Goal: Browse casually: Explore the website without a specific task or goal

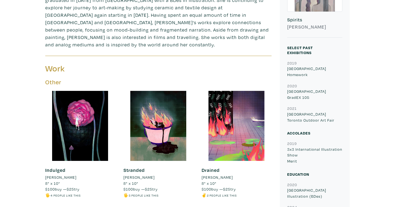
scroll to position [267, 0]
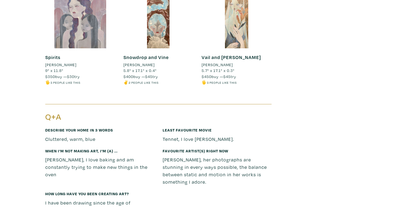
scroll to position [888, 0]
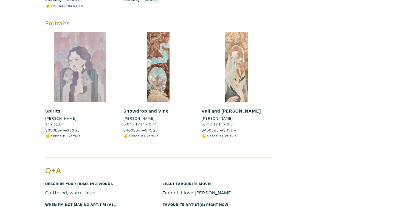
click at [92, 68] on div at bounding box center [80, 67] width 70 height 70
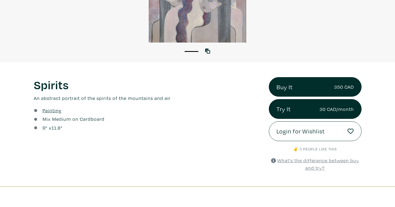
scroll to position [145, 0]
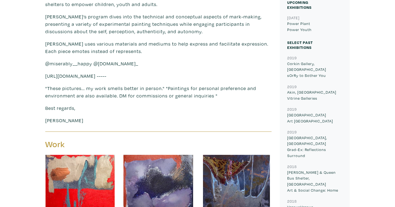
scroll to position [240, 0]
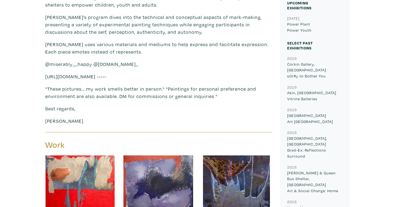
click at [162, 73] on p "https://www.corkingallery.com/artists/hana-elmasry/a-exhibitions -----" at bounding box center [158, 76] width 226 height 7
copy div "https://www.corkingallery.com/artists/hana-elmasry/a-exhibitions -----"
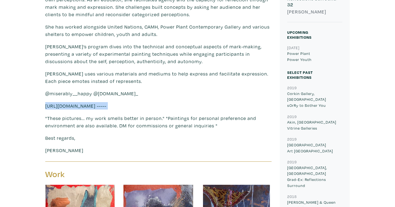
scroll to position [207, 0]
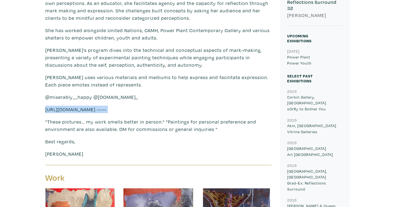
copy div "https://www.corkingallery.com/artists/hana-elmasry/a-exhibitions -----"
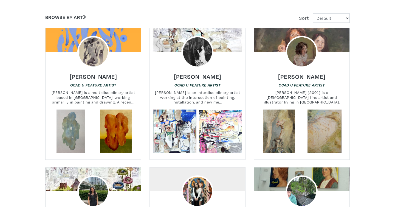
scroll to position [187, 0]
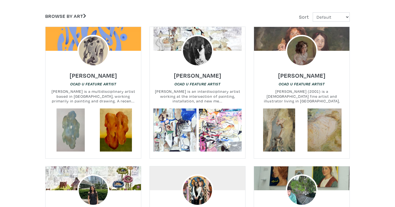
click at [332, 44] on div at bounding box center [301, 51] width 95 height 32
click at [324, 42] on div at bounding box center [301, 51] width 95 height 32
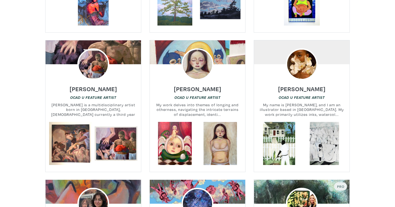
scroll to position [616, 0]
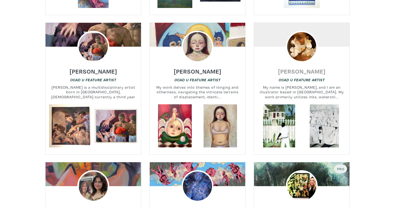
click at [313, 67] on h6 "Shamika Pierre" at bounding box center [301, 70] width 47 height 7
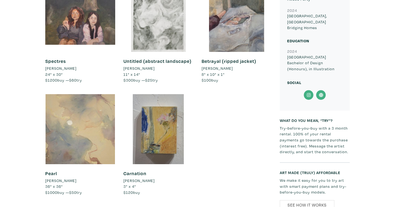
scroll to position [453, 0]
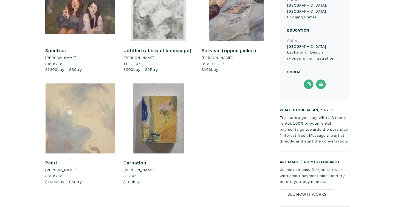
click at [94, 107] on div at bounding box center [80, 118] width 70 height 70
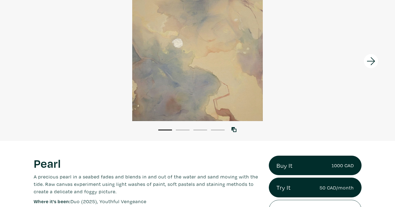
scroll to position [56, 0]
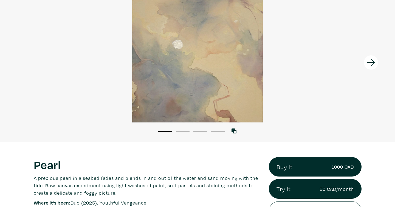
click at [367, 58] on icon at bounding box center [371, 62] width 19 height 15
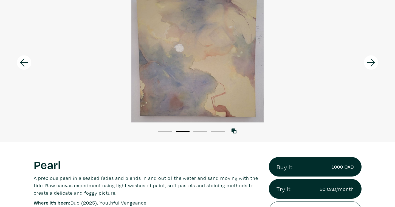
click at [374, 59] on icon at bounding box center [371, 62] width 19 height 15
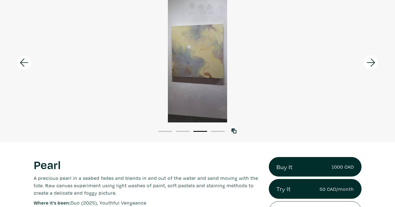
click at [374, 59] on icon at bounding box center [371, 62] width 19 height 15
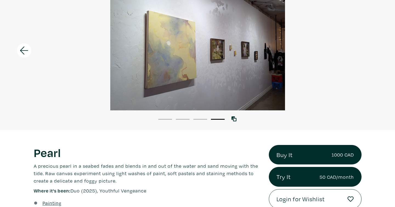
scroll to position [67, 0]
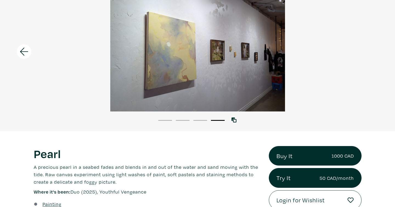
click at [372, 64] on div at bounding box center [197, 46] width 395 height 132
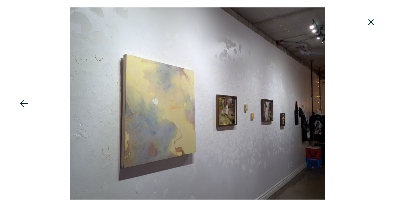
click at [371, 21] on icon at bounding box center [371, 22] width 6 height 6
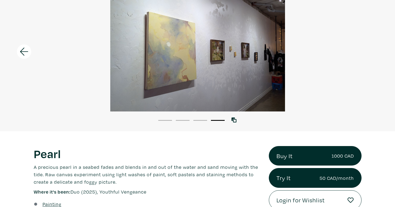
scroll to position [37, 0]
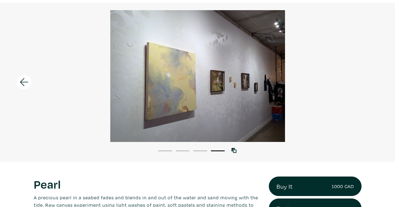
click at [27, 84] on icon at bounding box center [24, 82] width 19 height 15
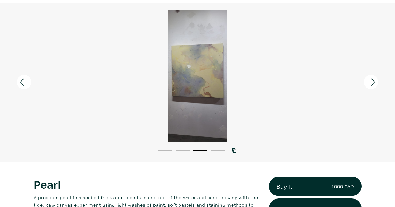
click at [27, 84] on icon at bounding box center [24, 82] width 19 height 15
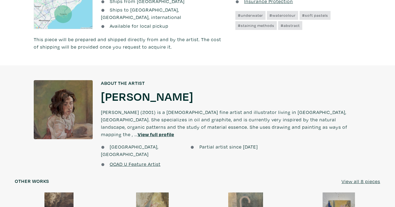
scroll to position [359, 0]
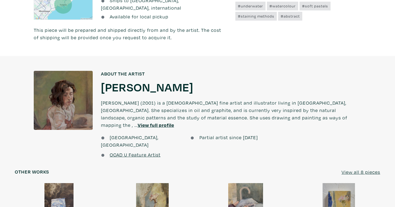
click at [174, 122] on u "View full profile" at bounding box center [156, 125] width 36 height 6
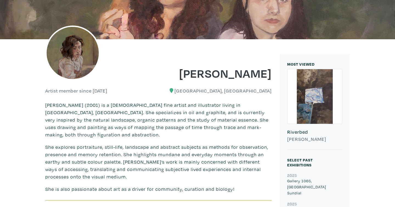
scroll to position [49, 0]
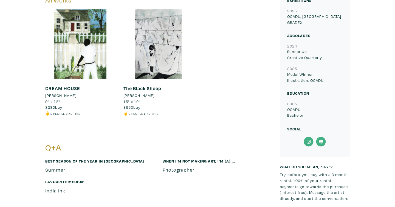
scroll to position [258, 0]
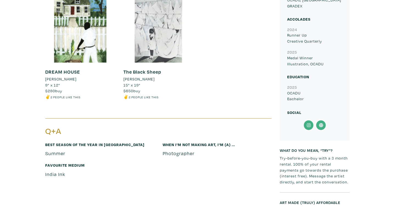
click at [171, 39] on div at bounding box center [158, 28] width 70 height 70
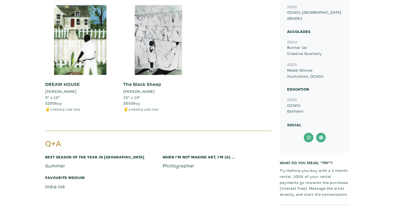
scroll to position [209, 0]
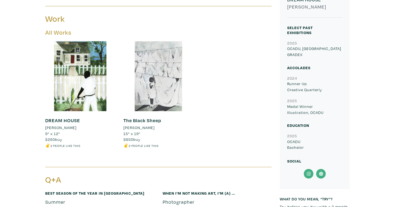
click at [147, 65] on div at bounding box center [158, 76] width 70 height 70
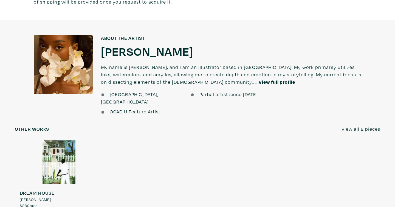
scroll to position [405, 0]
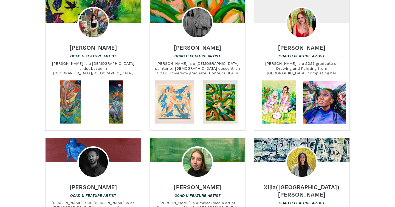
scroll to position [1729, 0]
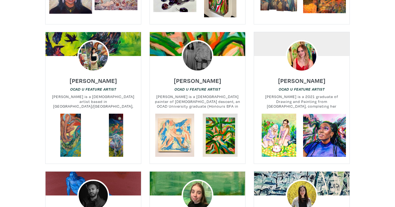
click at [228, 40] on div at bounding box center [197, 56] width 95 height 32
click at [226, 47] on div at bounding box center [197, 56] width 95 height 32
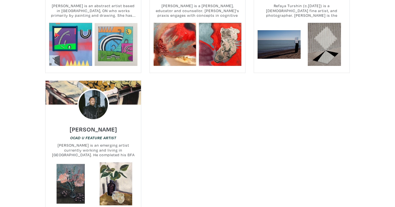
scroll to position [6724, 0]
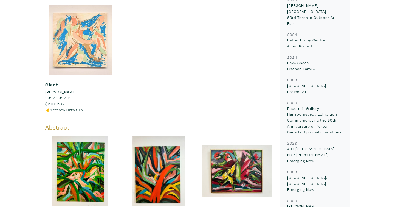
scroll to position [379, 0]
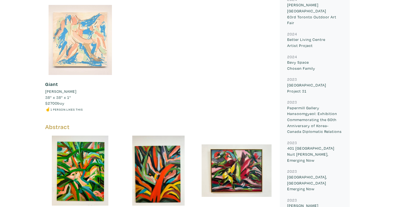
click at [94, 39] on div at bounding box center [80, 40] width 70 height 70
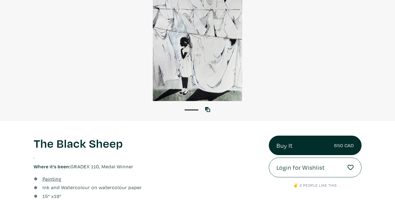
scroll to position [81, 0]
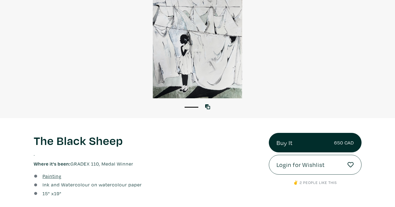
click at [225, 74] on div at bounding box center [197, 33] width 395 height 132
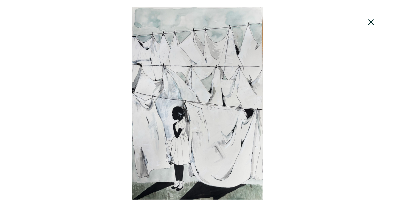
click at [378, 21] on icon at bounding box center [371, 22] width 19 height 15
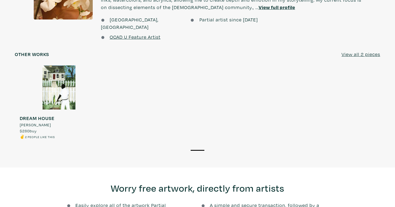
scroll to position [450, 0]
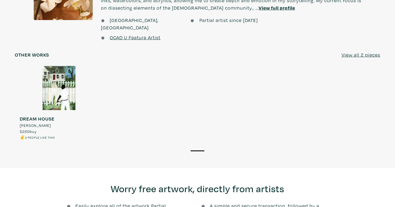
click at [346, 52] on u "View all 2 pieces" at bounding box center [360, 55] width 39 height 6
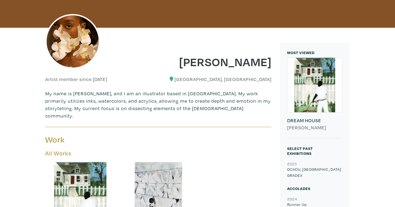
scroll to position [78, 0]
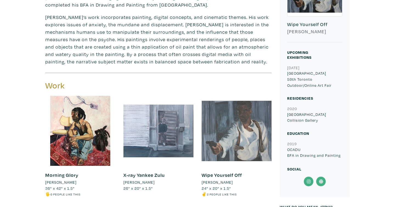
scroll to position [191, 0]
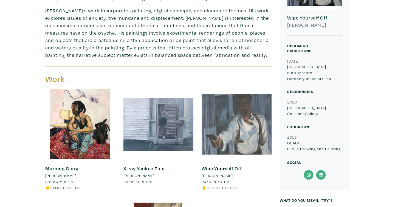
click at [249, 123] on div at bounding box center [237, 124] width 70 height 70
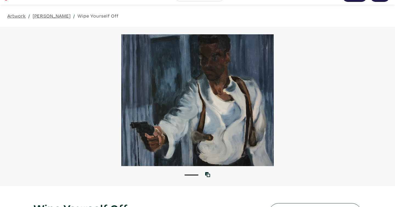
scroll to position [12, 0]
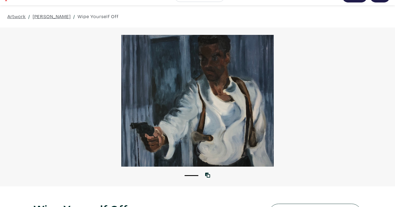
click at [249, 123] on div at bounding box center [197, 101] width 395 height 132
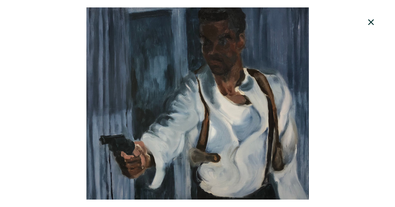
click at [370, 20] on icon at bounding box center [371, 22] width 19 height 15
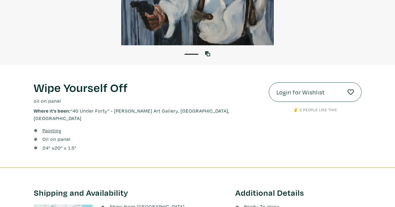
scroll to position [159, 0]
